Goal: Find specific page/section: Find specific page/section

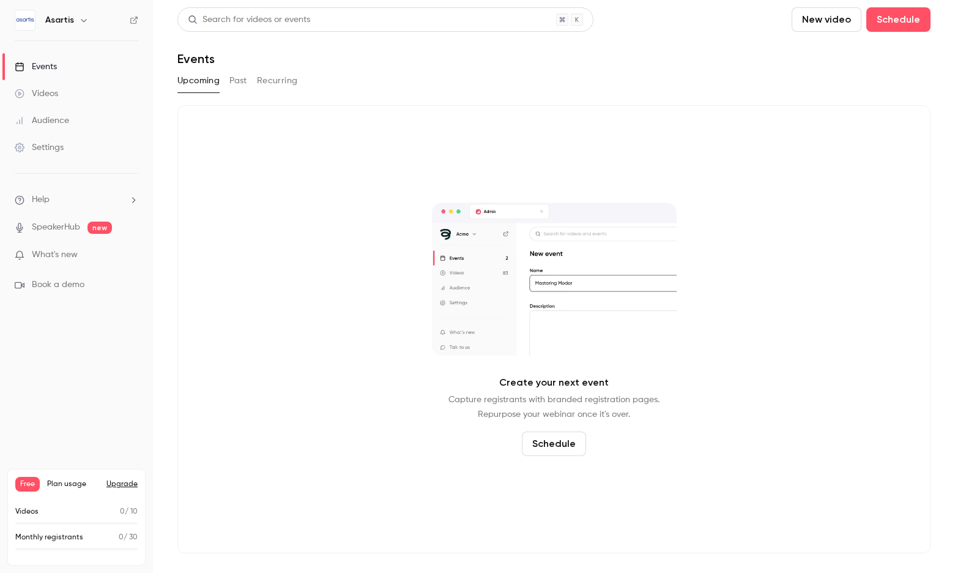
click at [242, 81] on button "Past" at bounding box center [238, 81] width 18 height 20
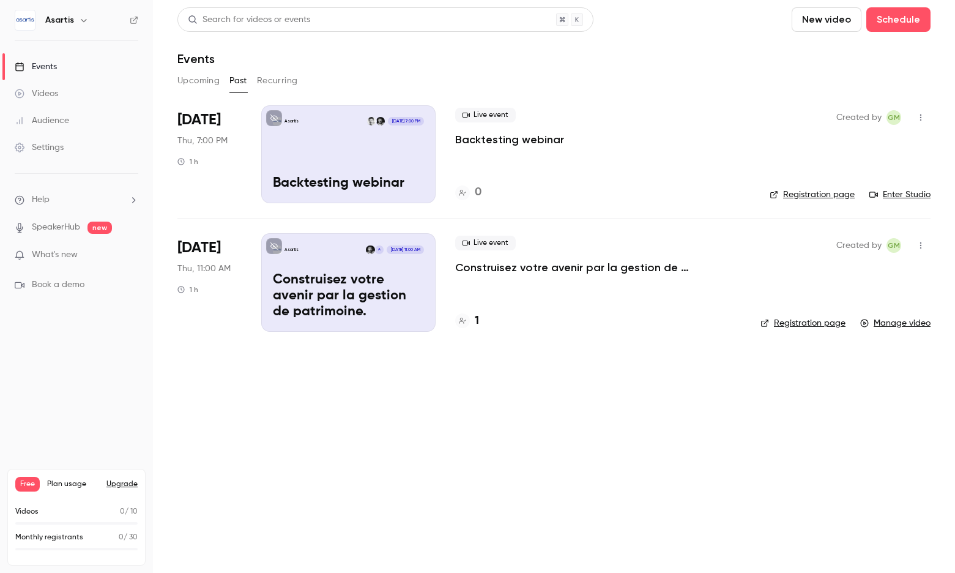
click at [914, 194] on link "Enter Studio" at bounding box center [899, 194] width 61 height 12
